Goal: Transaction & Acquisition: Purchase product/service

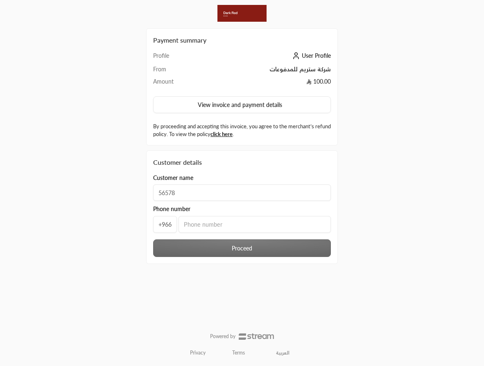
type input "56578"
click at [204, 220] on input "tel" at bounding box center [255, 224] width 152 height 17
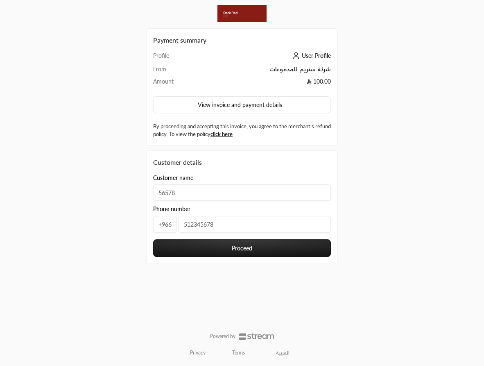
type input "512345678"
click at [214, 246] on button "Proceed" at bounding box center [242, 248] width 178 height 18
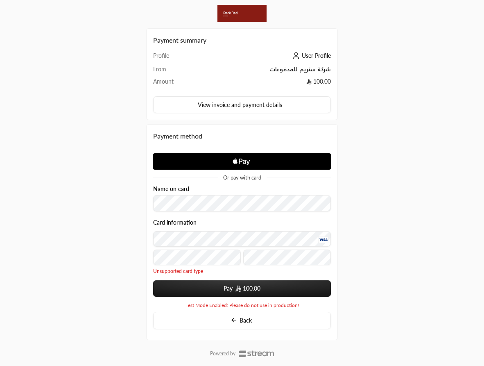
click at [224, 293] on button "Pay 100.00" at bounding box center [242, 288] width 178 height 16
click at [218, 289] on button "Pay 100.00" at bounding box center [242, 288] width 178 height 16
